Goal: Find specific page/section: Find specific page/section

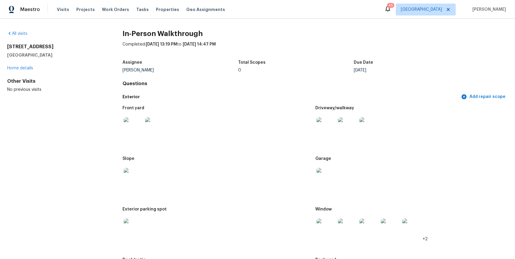
scroll to position [1519, 0]
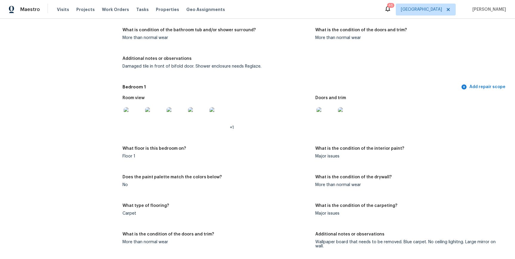
click at [387, 10] on icon at bounding box center [387, 8] width 7 height 7
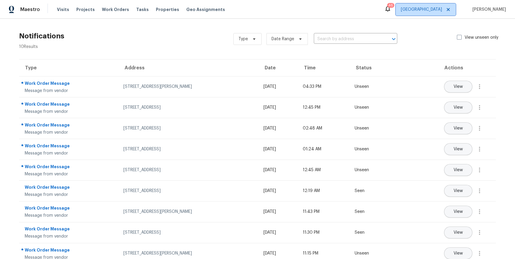
click at [419, 7] on span "[GEOGRAPHIC_DATA]" at bounding box center [421, 10] width 41 height 6
click at [175, 32] on div "Notifications 10 Results Type Date Range ​ View unseen only" at bounding box center [258, 38] width 496 height 21
click at [60, 11] on span "Visits" at bounding box center [63, 10] width 12 height 6
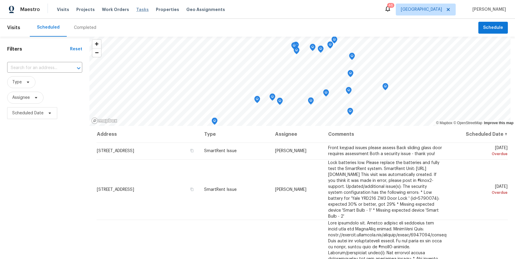
click at [138, 10] on span "Tasks" at bounding box center [142, 9] width 13 height 4
